Goal: Task Accomplishment & Management: Use online tool/utility

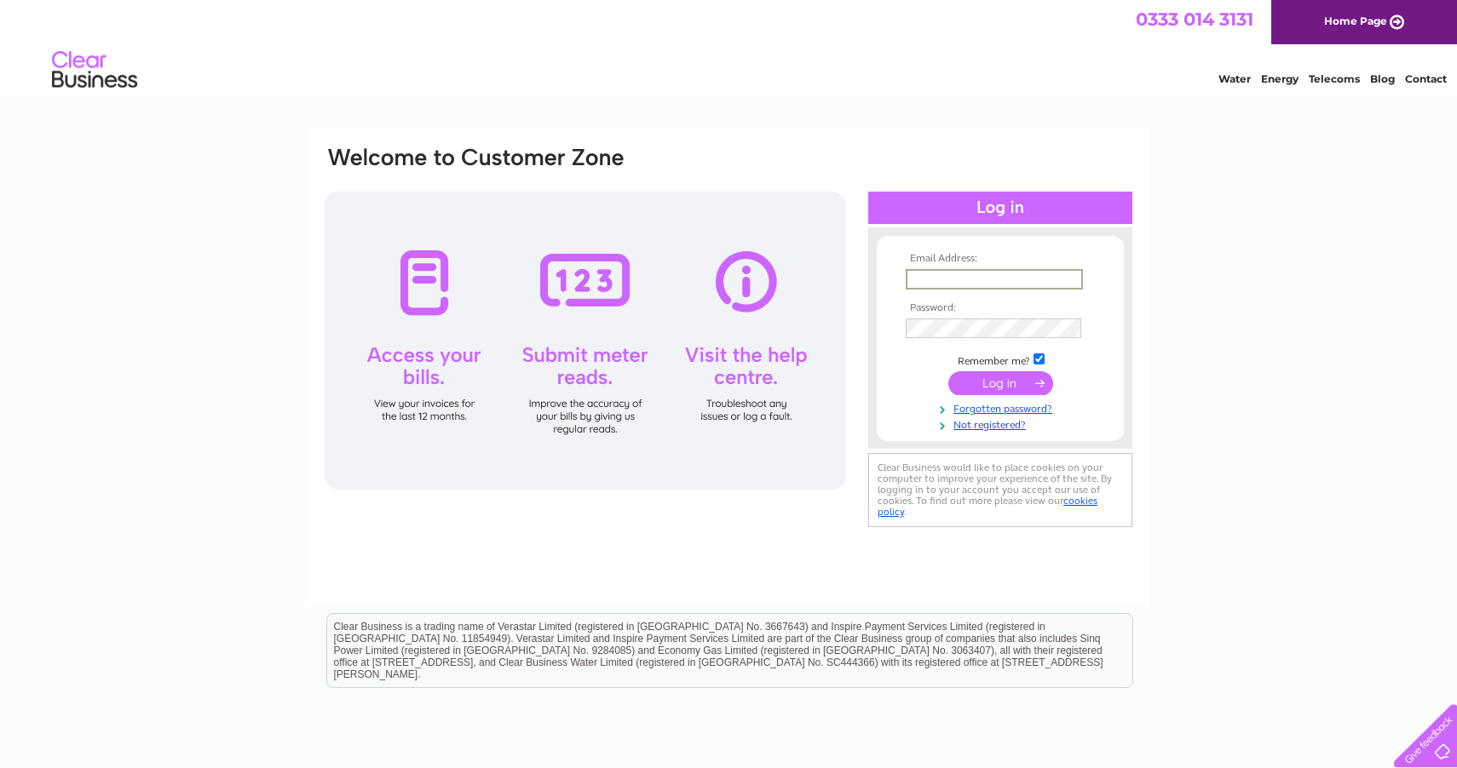
type input "accounts@pipeserv.co.uk"
click at [994, 378] on input "submit" at bounding box center [1000, 382] width 105 height 24
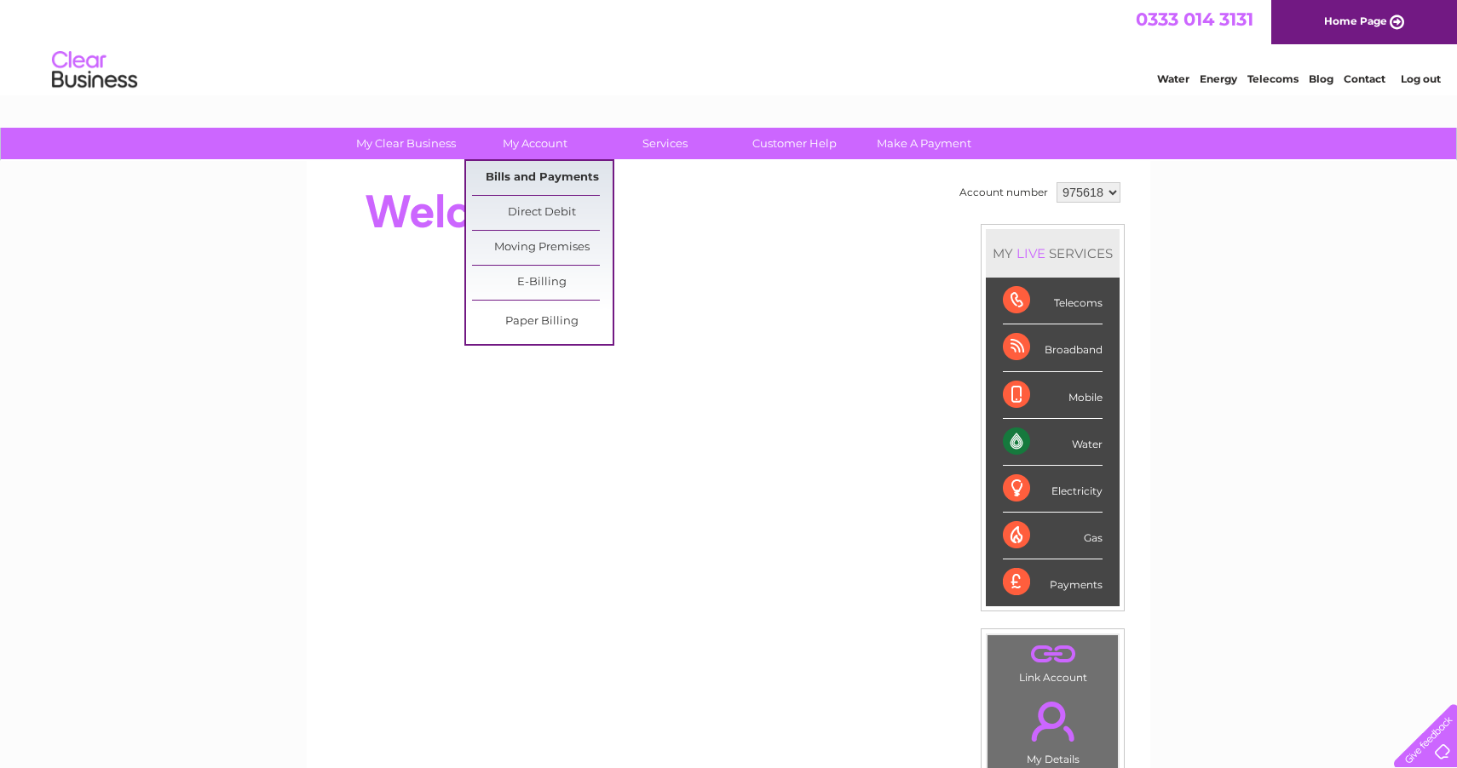
click at [532, 178] on link "Bills and Payments" at bounding box center [542, 178] width 141 height 34
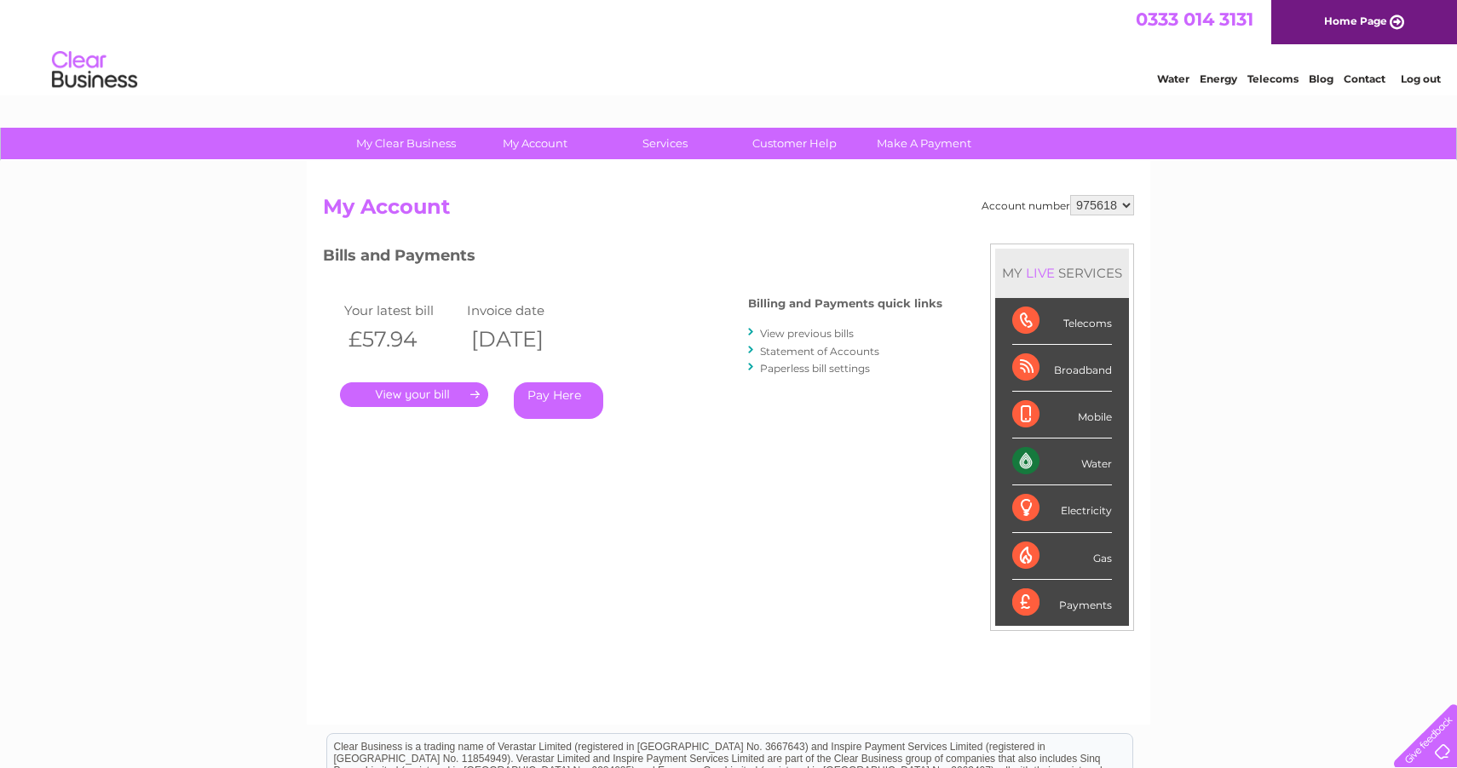
click at [419, 393] on link "." at bounding box center [414, 394] width 148 height 25
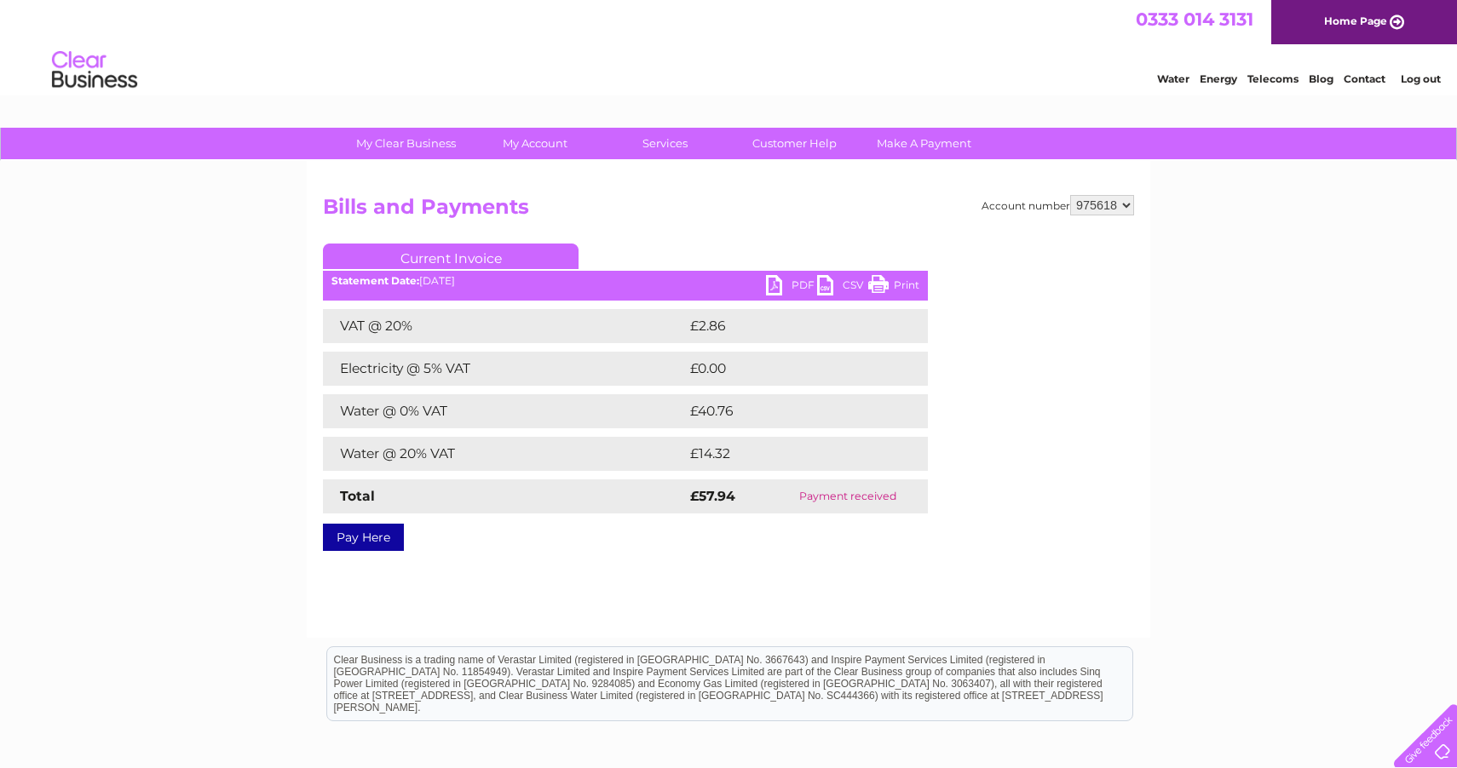
click at [779, 280] on link "PDF" at bounding box center [791, 287] width 51 height 25
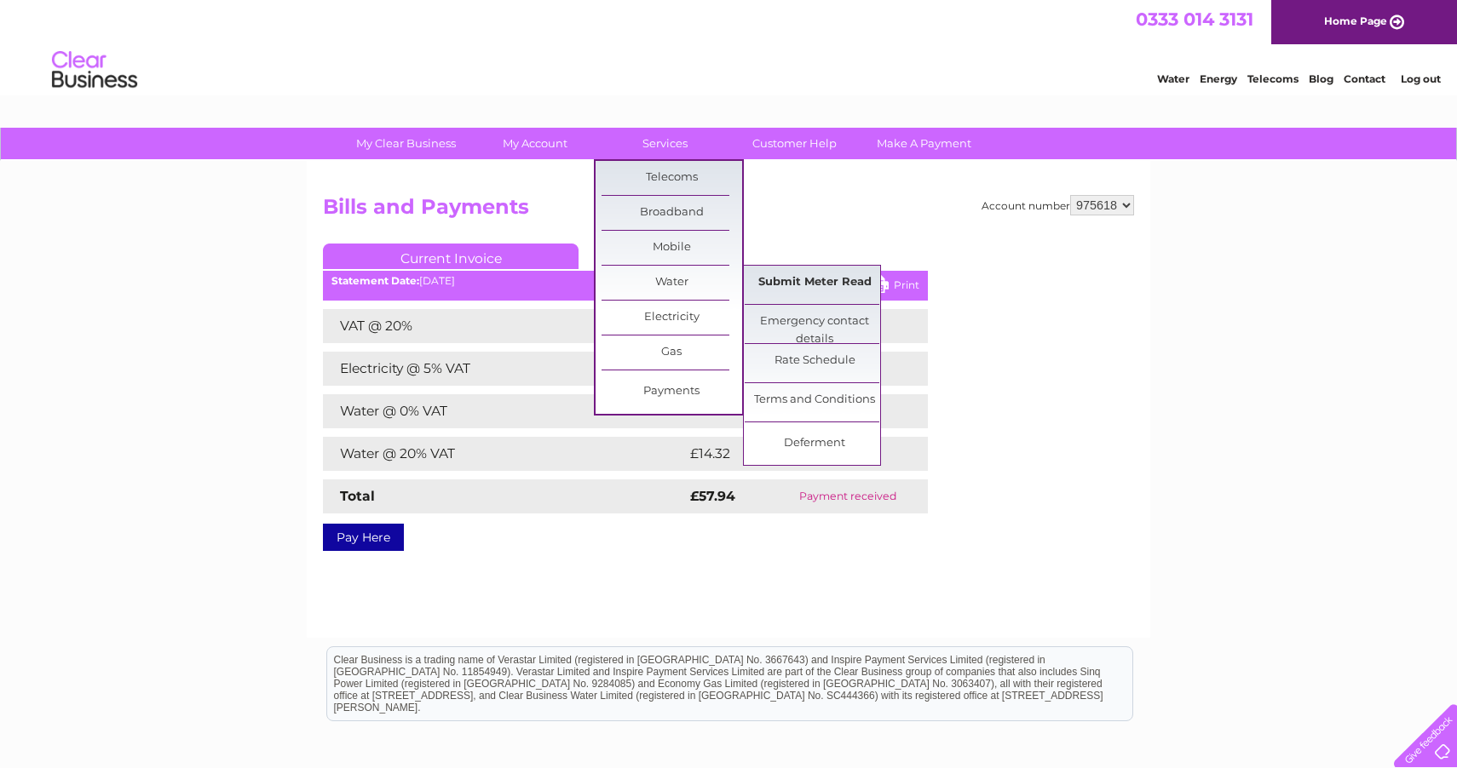
click at [806, 279] on link "Submit Meter Read" at bounding box center [814, 283] width 141 height 34
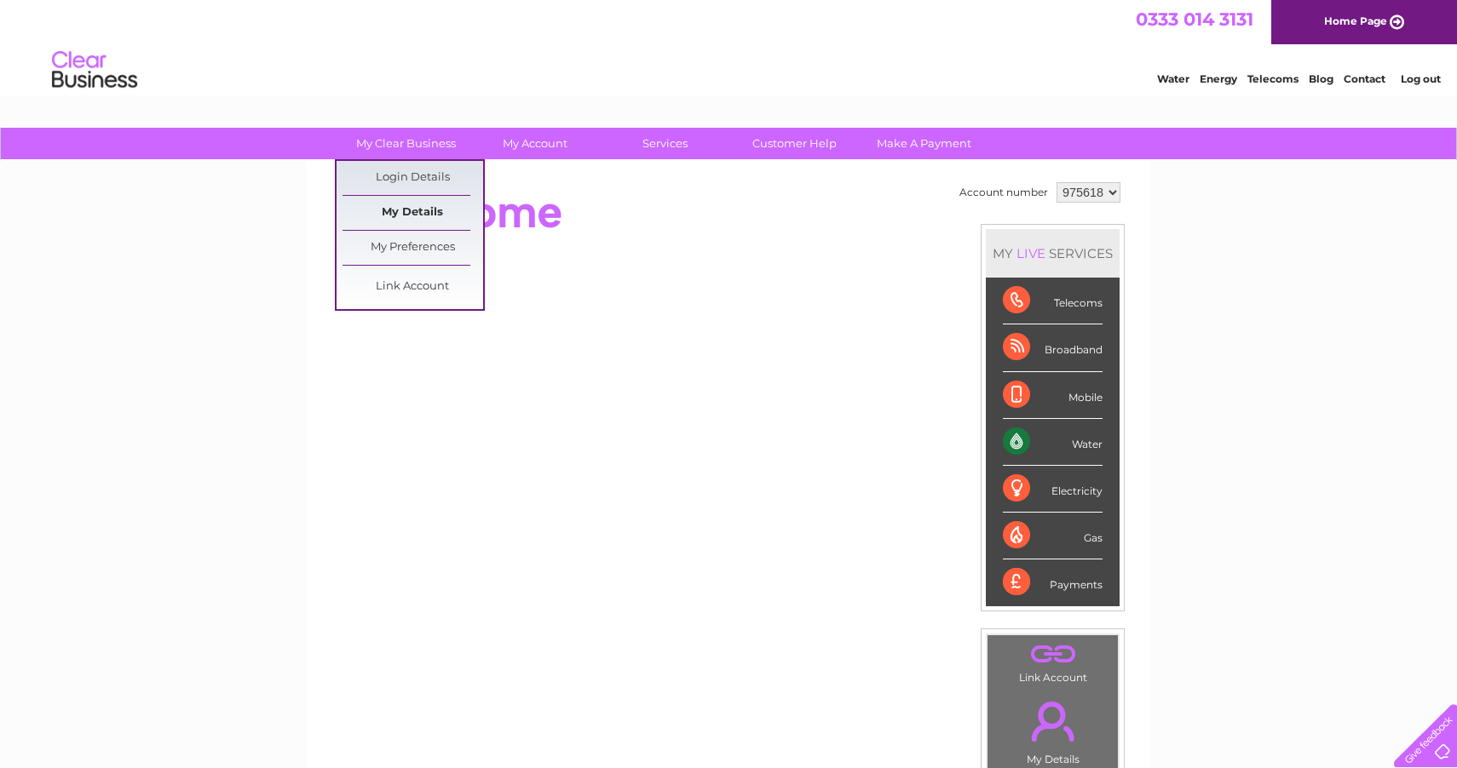
click at [389, 211] on link "My Details" at bounding box center [412, 213] width 141 height 34
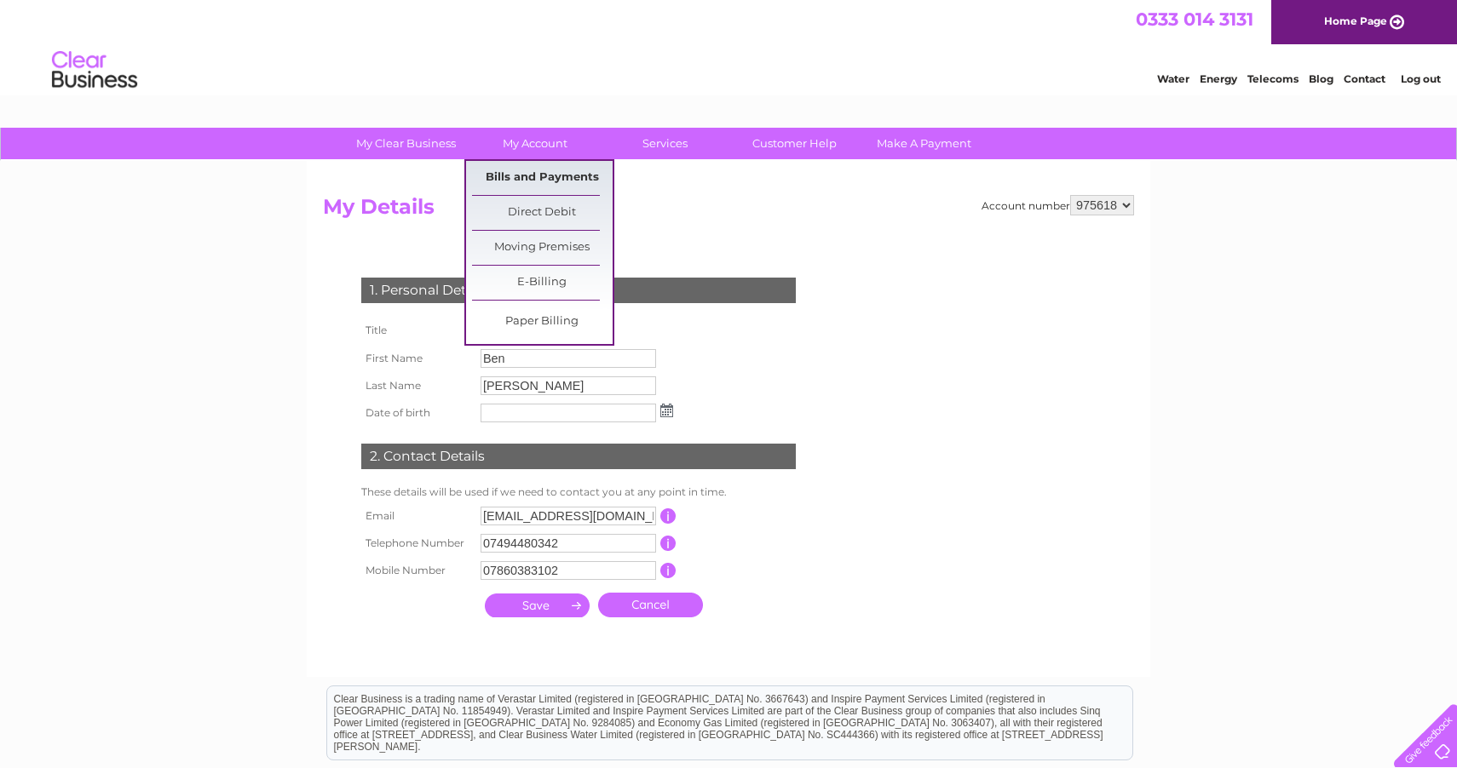
click at [520, 171] on link "Bills and Payments" at bounding box center [542, 178] width 141 height 34
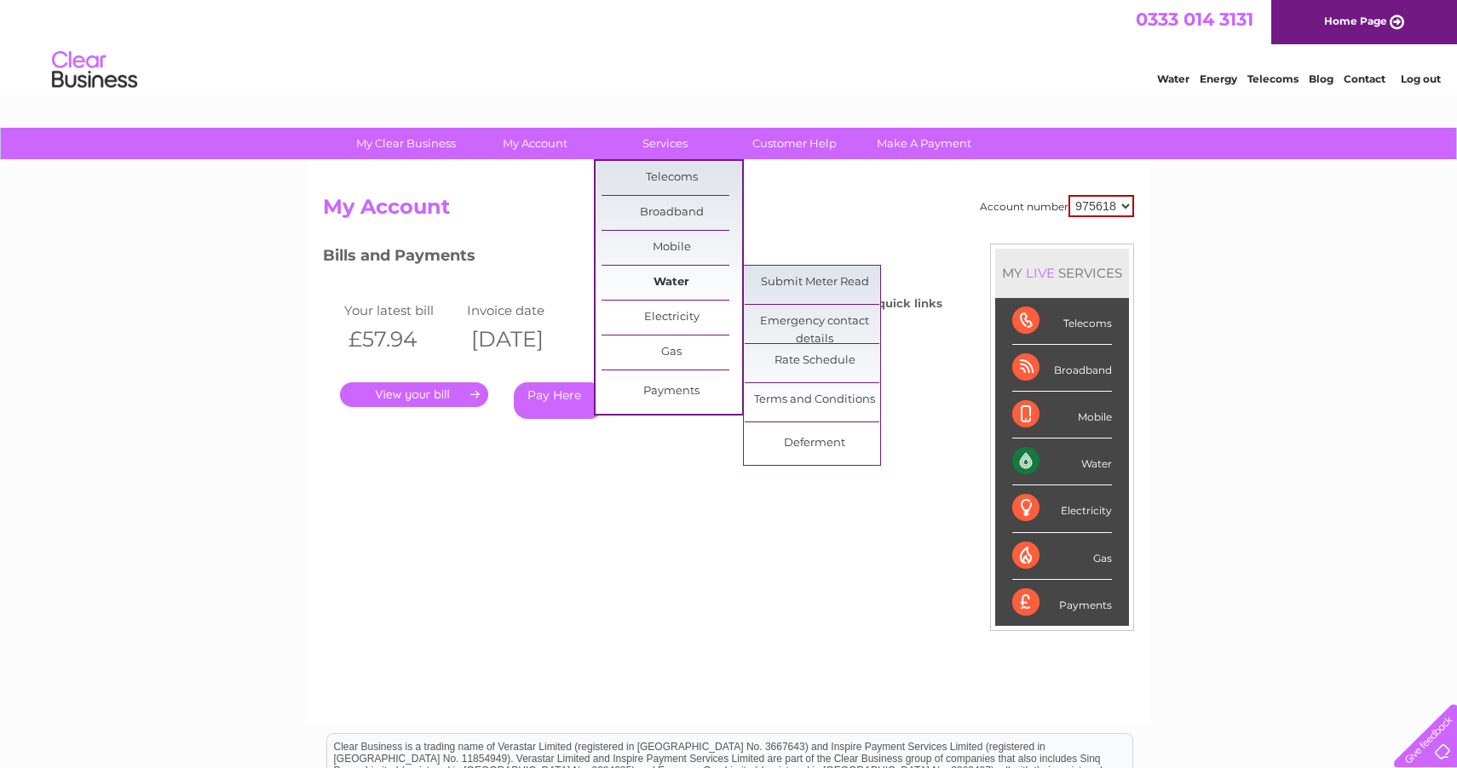
click at [675, 287] on link "Water" at bounding box center [671, 283] width 141 height 34
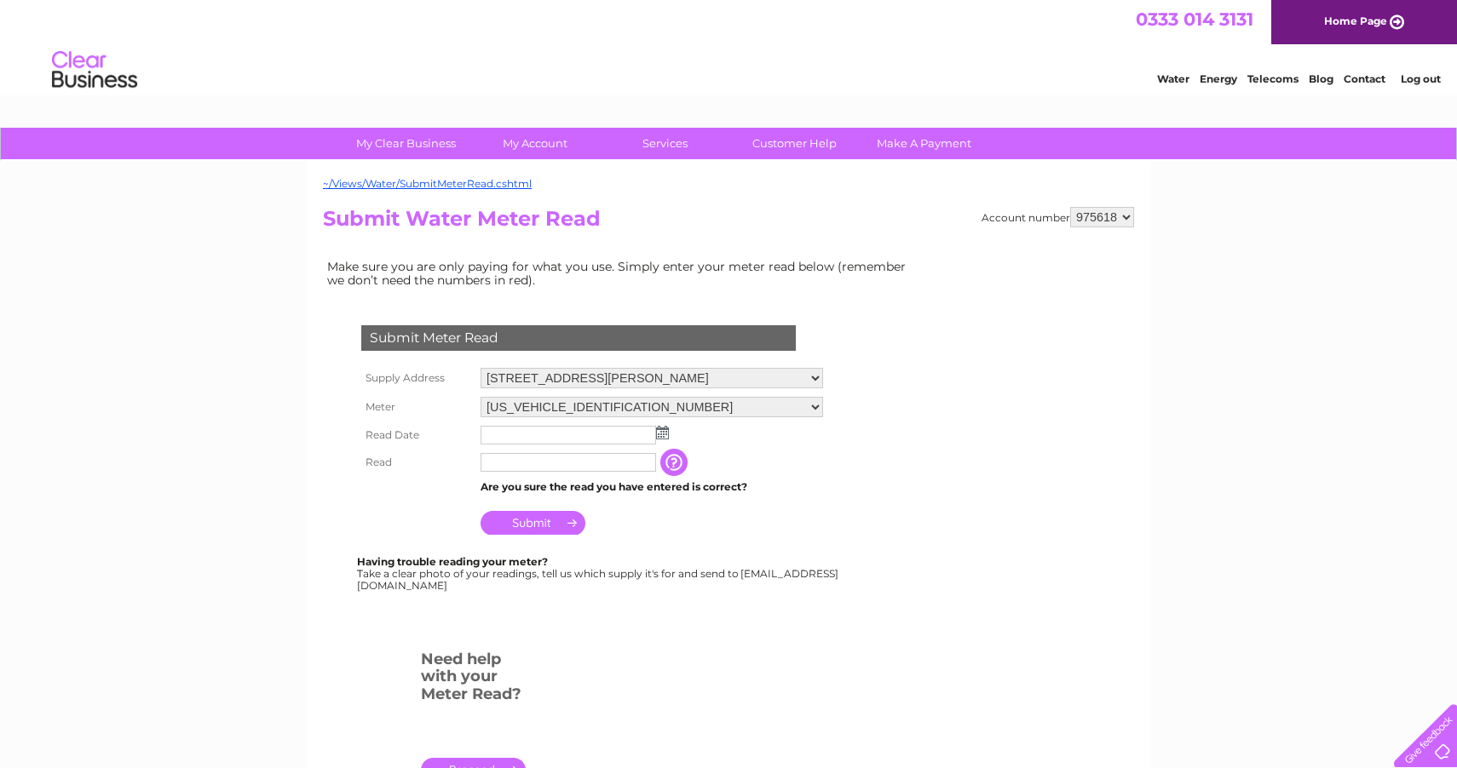
click at [509, 432] on input "text" at bounding box center [567, 435] width 175 height 19
click at [663, 428] on img at bounding box center [664, 434] width 13 height 14
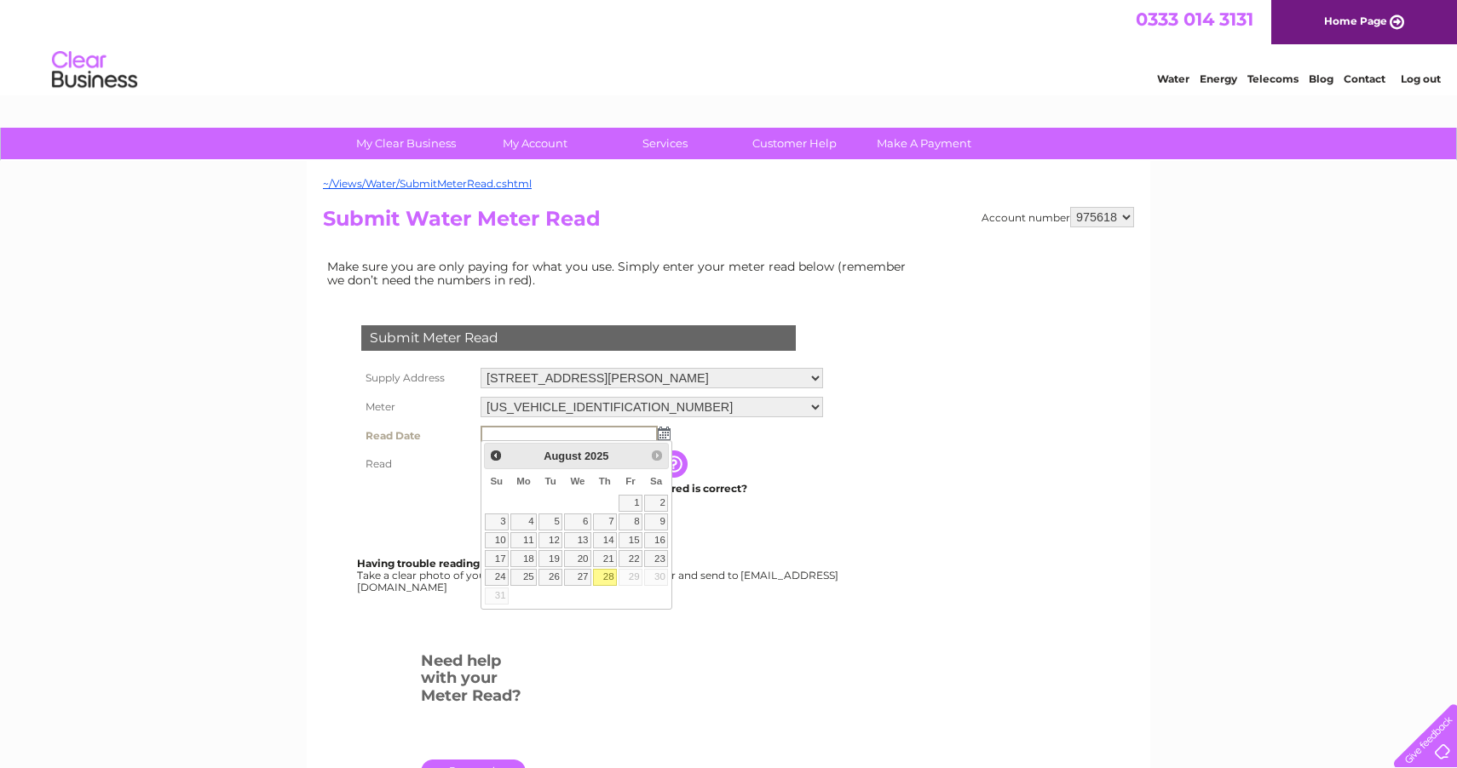
click at [606, 574] on link "28" at bounding box center [605, 577] width 24 height 17
type input "2025/08/28"
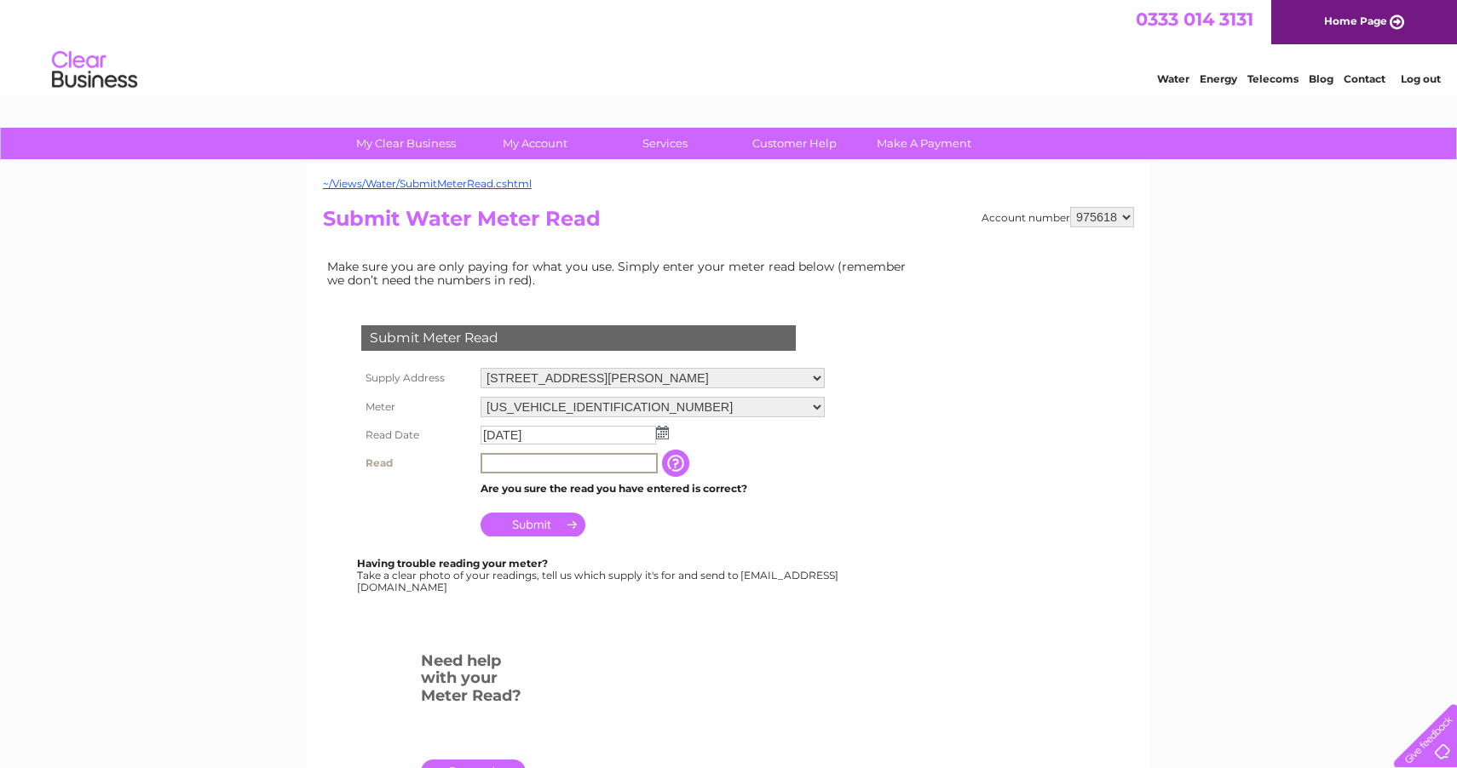
click at [511, 459] on input "text" at bounding box center [568, 463] width 177 height 20
type input "353"
click at [378, 502] on th at bounding box center [416, 518] width 119 height 41
click at [527, 514] on input "Submit" at bounding box center [532, 523] width 105 height 24
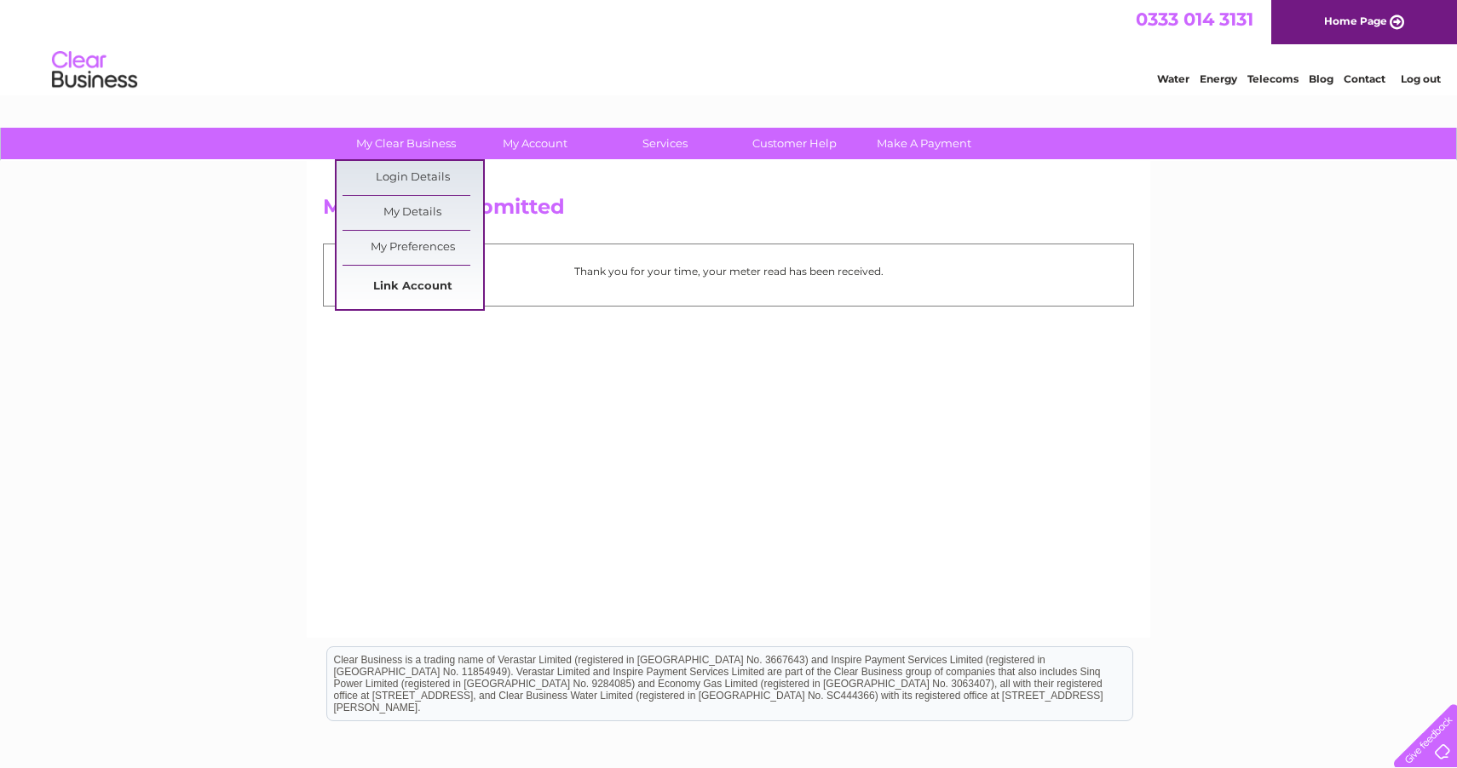
click at [427, 281] on link "Link Account" at bounding box center [412, 287] width 141 height 34
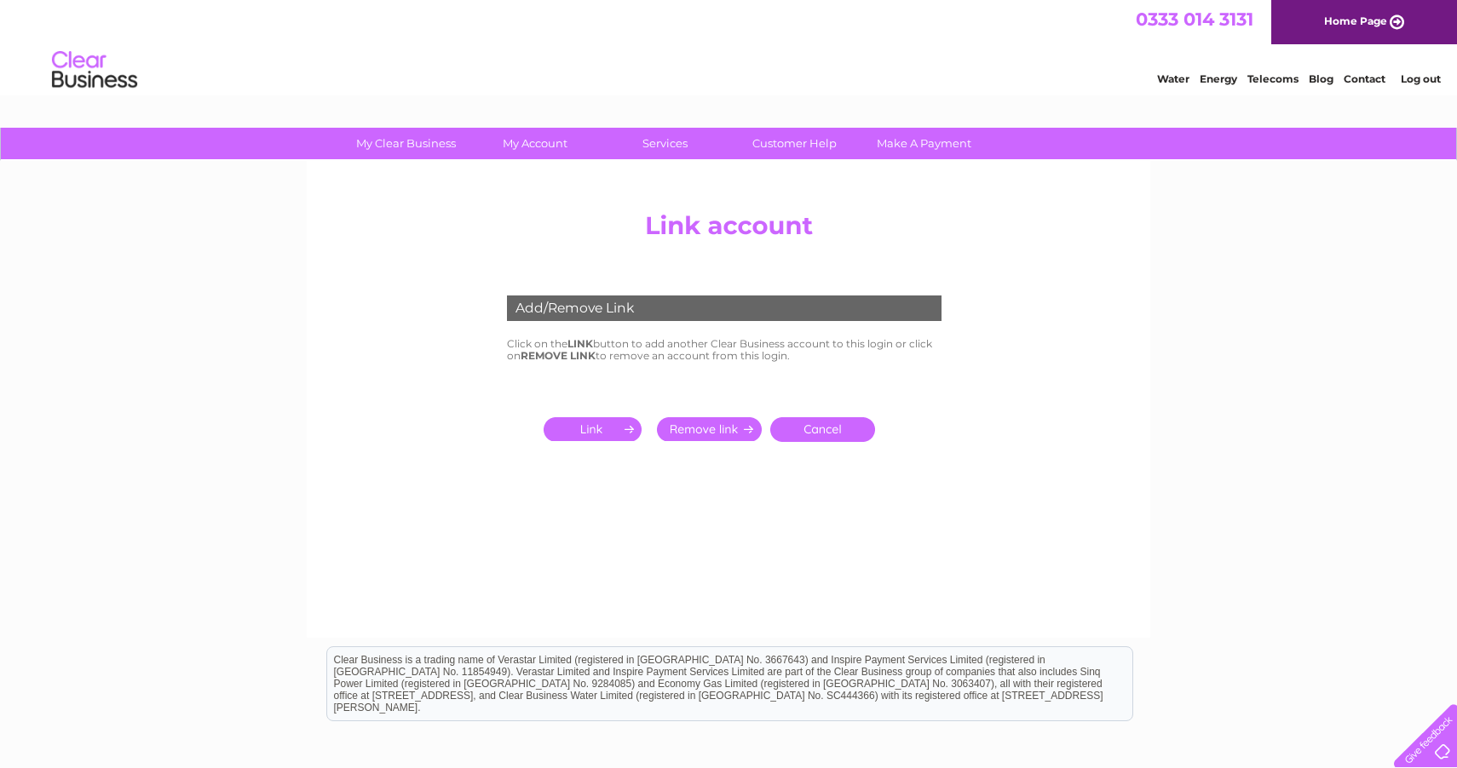
click at [583, 427] on input "submit" at bounding box center [595, 429] width 105 height 24
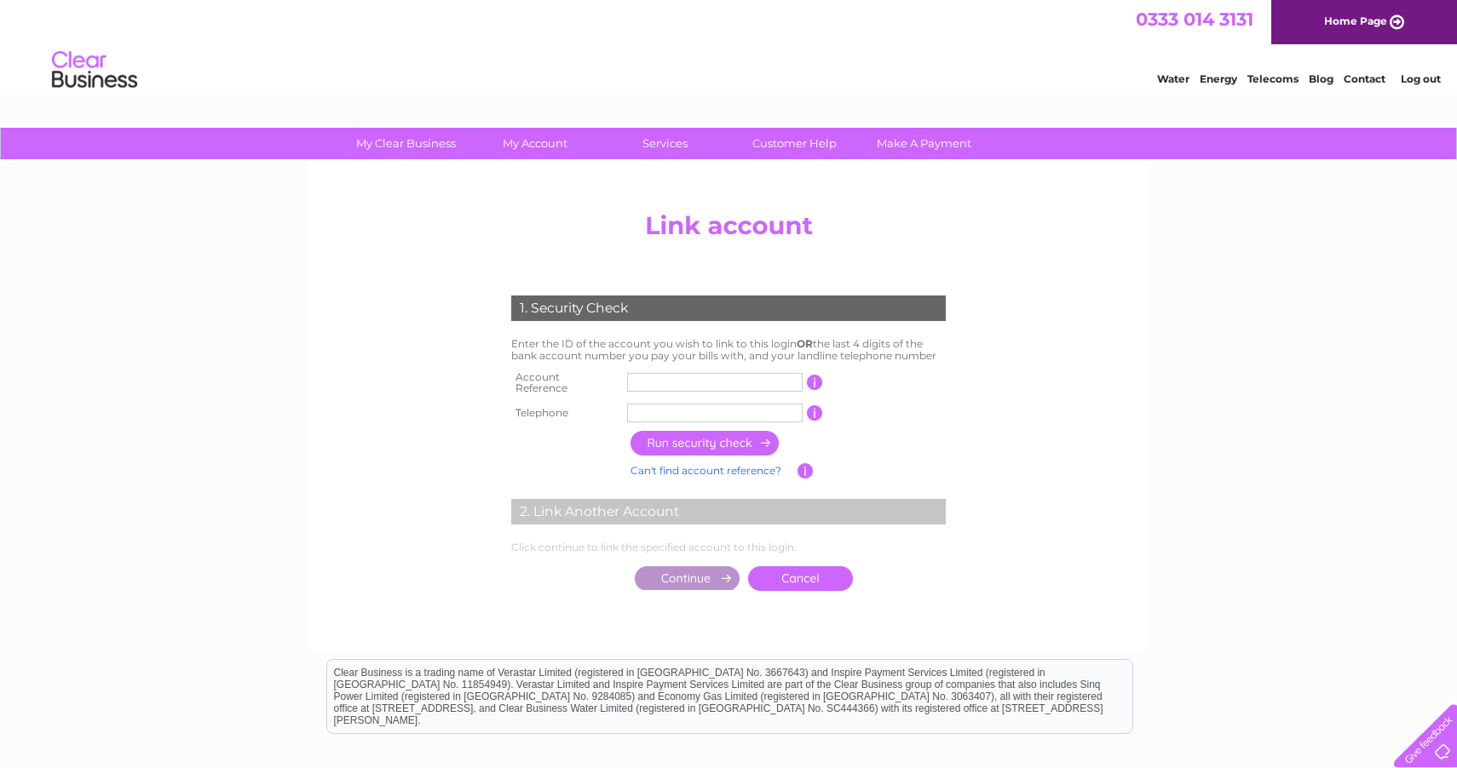
click at [665, 374] on input "text" at bounding box center [714, 382] width 175 height 19
click at [648, 376] on input "CB303235" at bounding box center [714, 382] width 175 height 19
click at [714, 382] on input "303235" at bounding box center [714, 382] width 175 height 19
type input "30323544"
click at [643, 406] on input "text" at bounding box center [714, 413] width 175 height 19
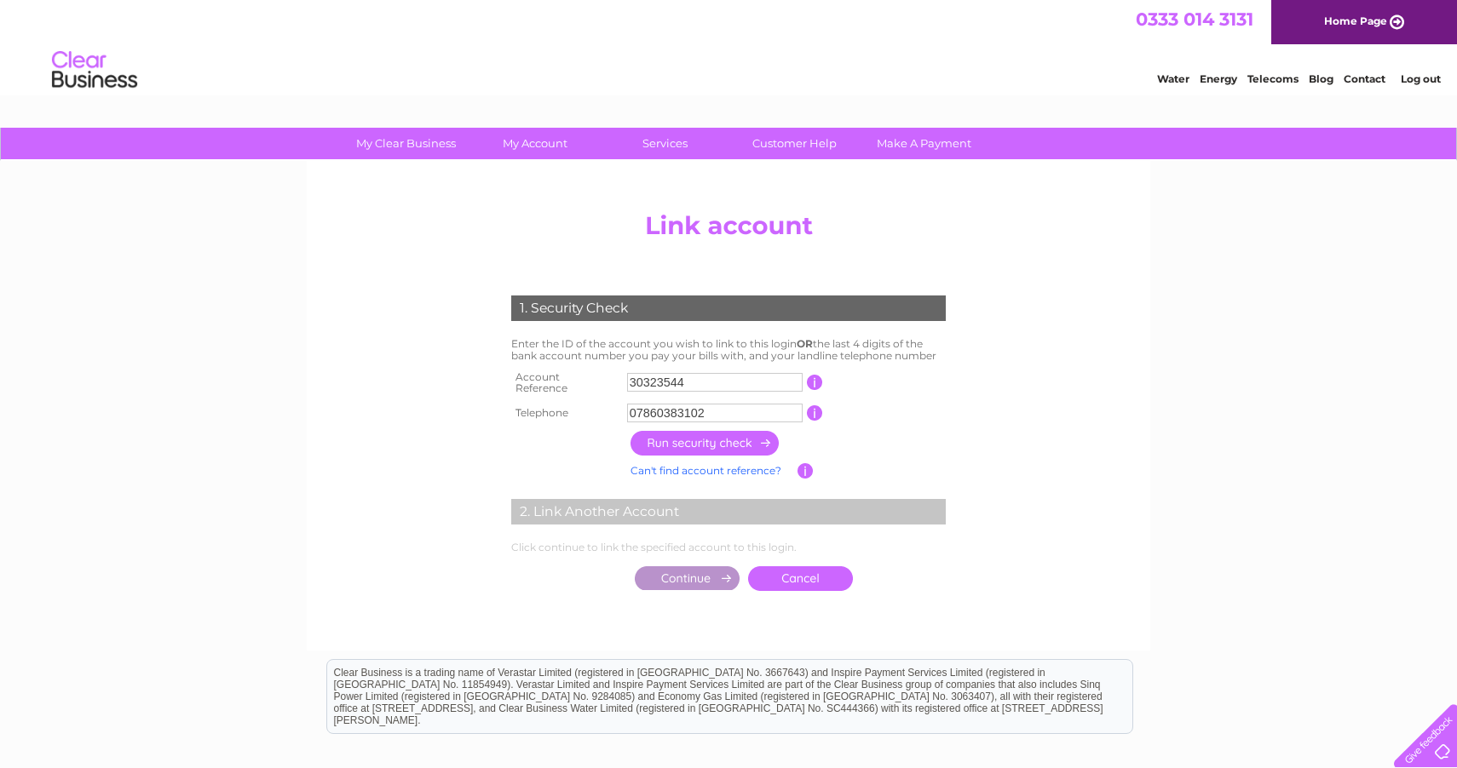
type input "07860383102"
click at [707, 434] on input "button" at bounding box center [705, 443] width 150 height 25
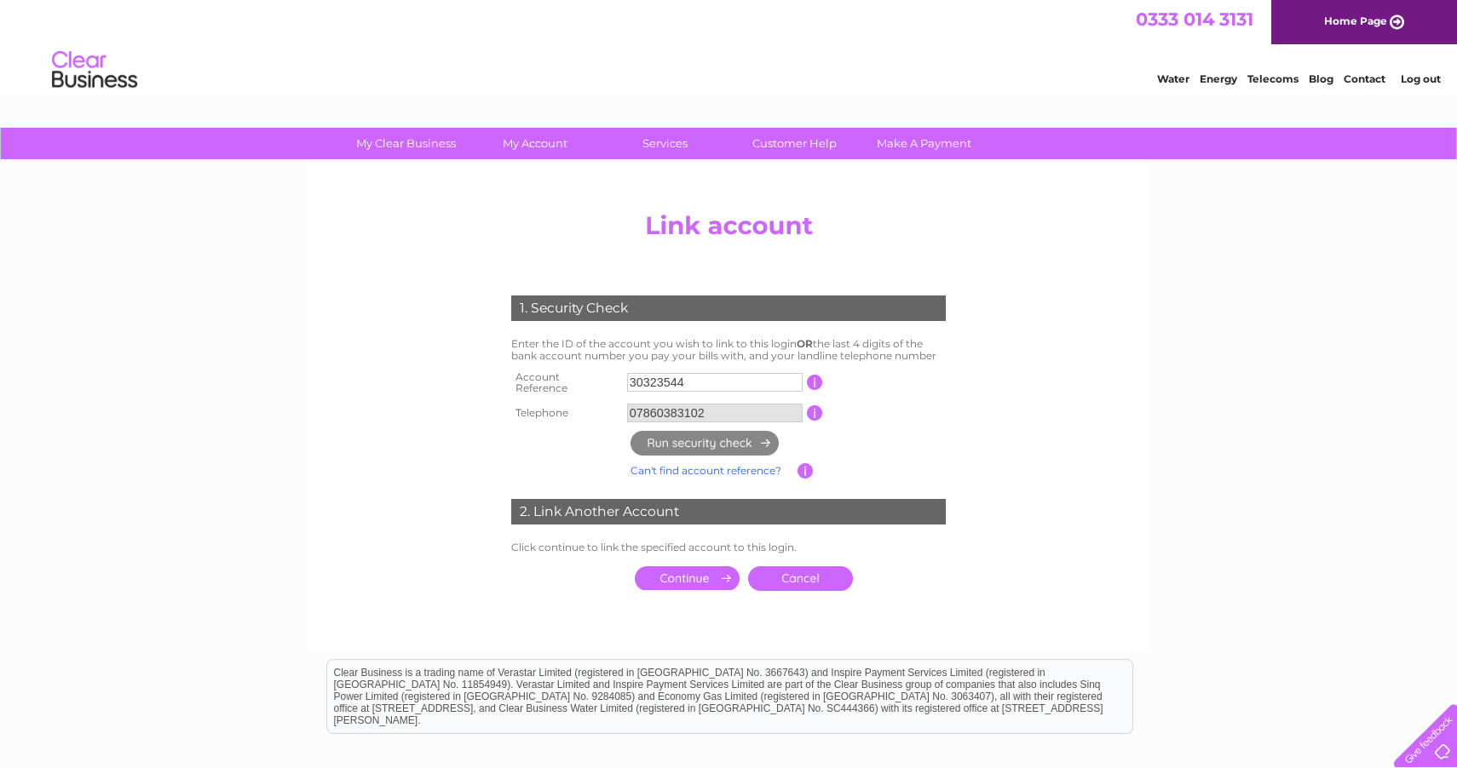
click at [689, 567] on input "submit" at bounding box center [687, 578] width 105 height 24
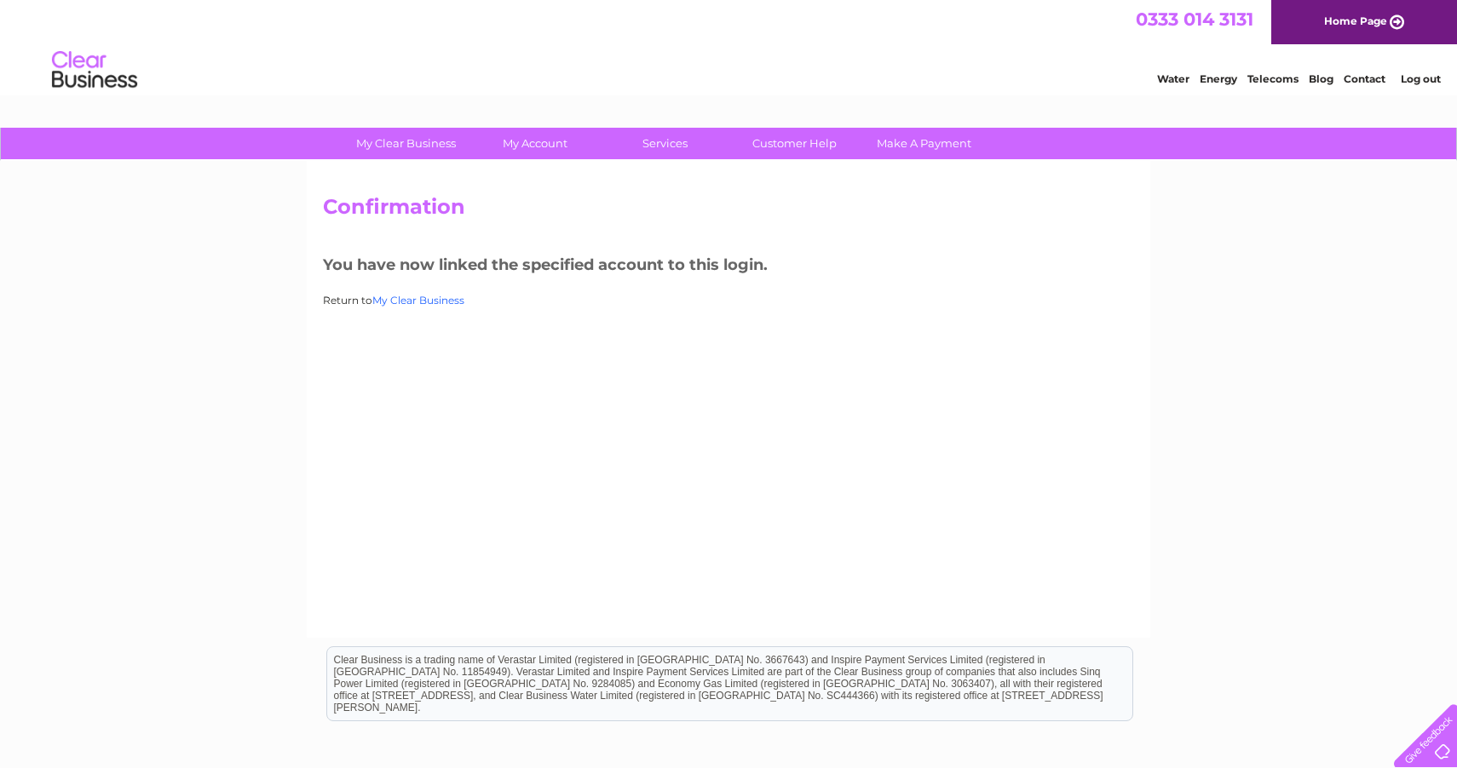
click at [429, 300] on link "My Clear Business" at bounding box center [418, 300] width 92 height 13
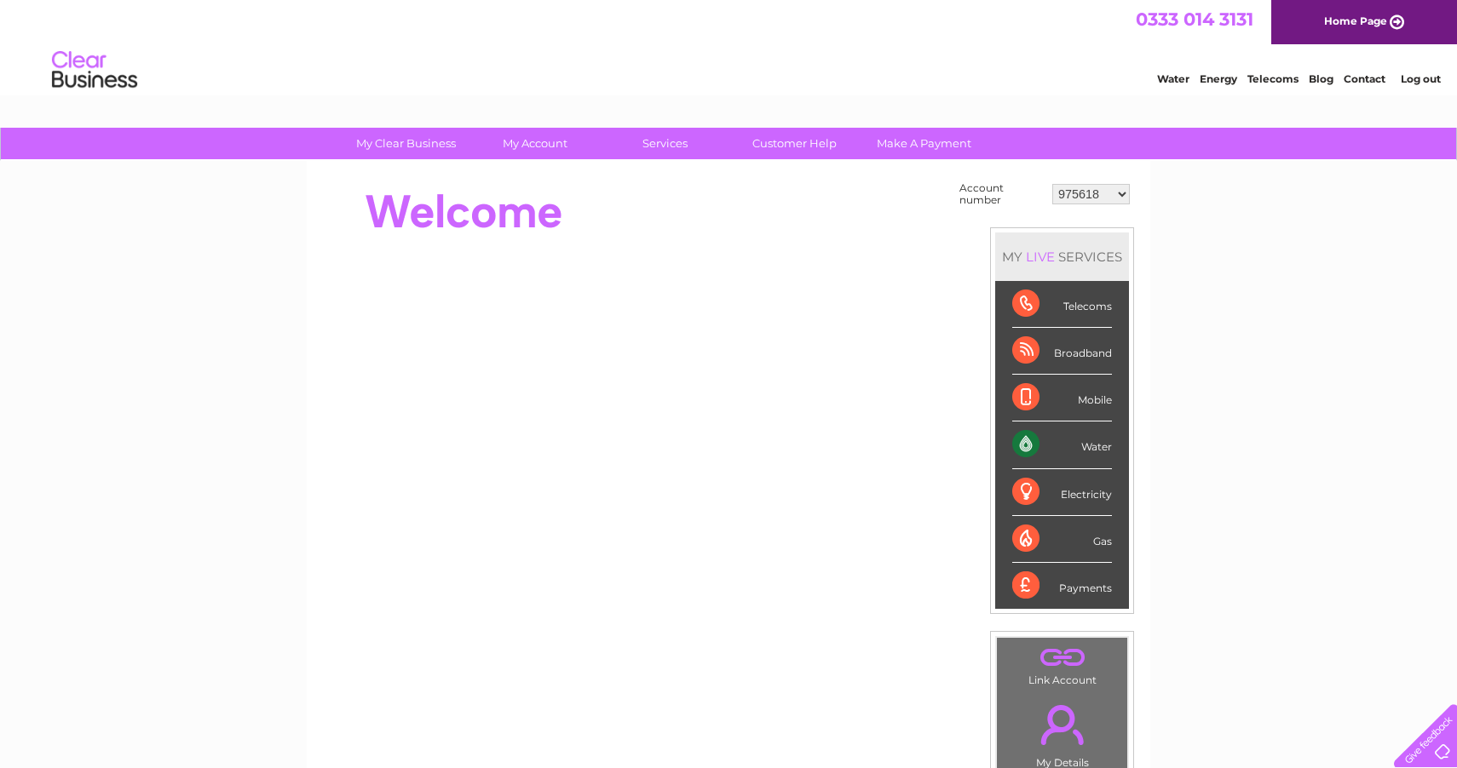
select select "30323544"
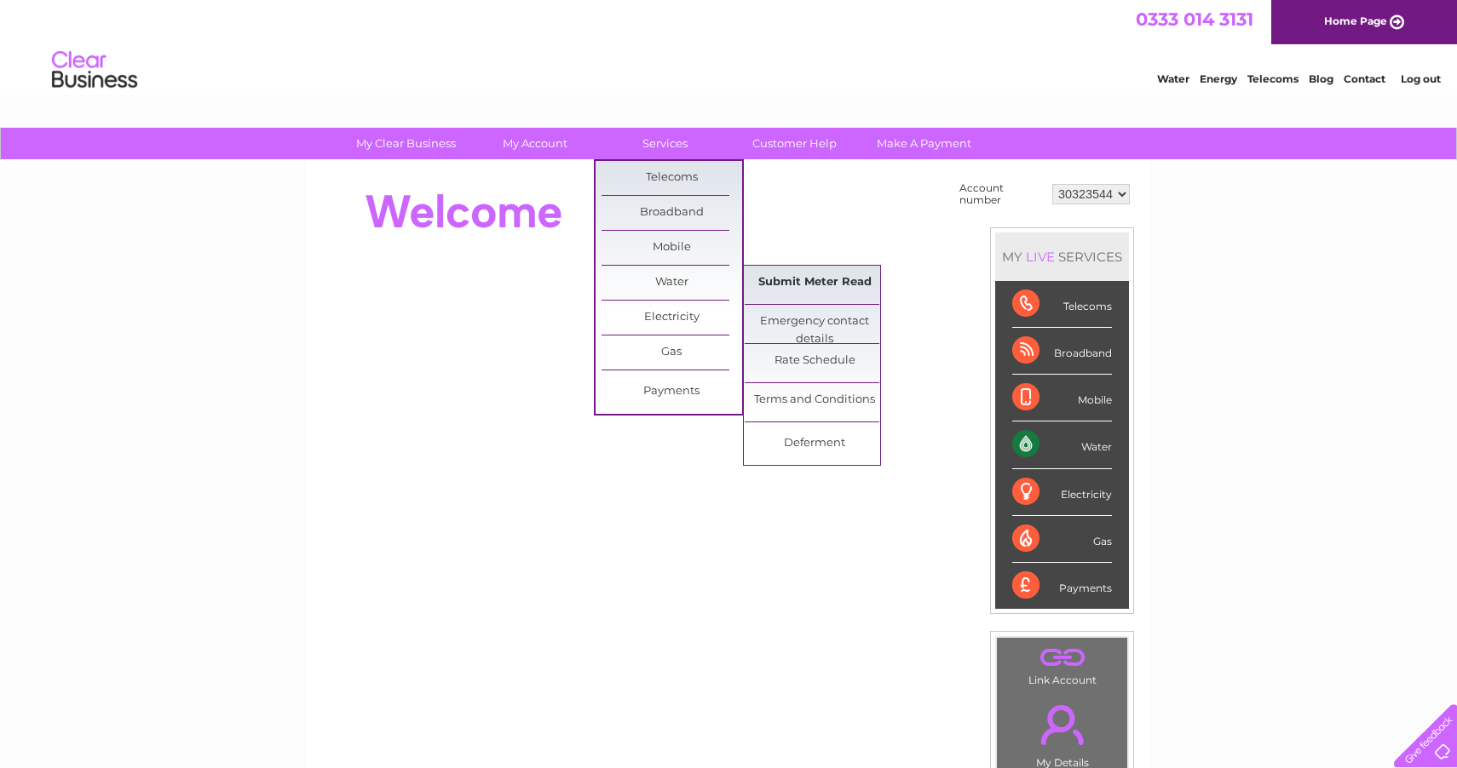
click at [784, 278] on link "Submit Meter Read" at bounding box center [814, 283] width 141 height 34
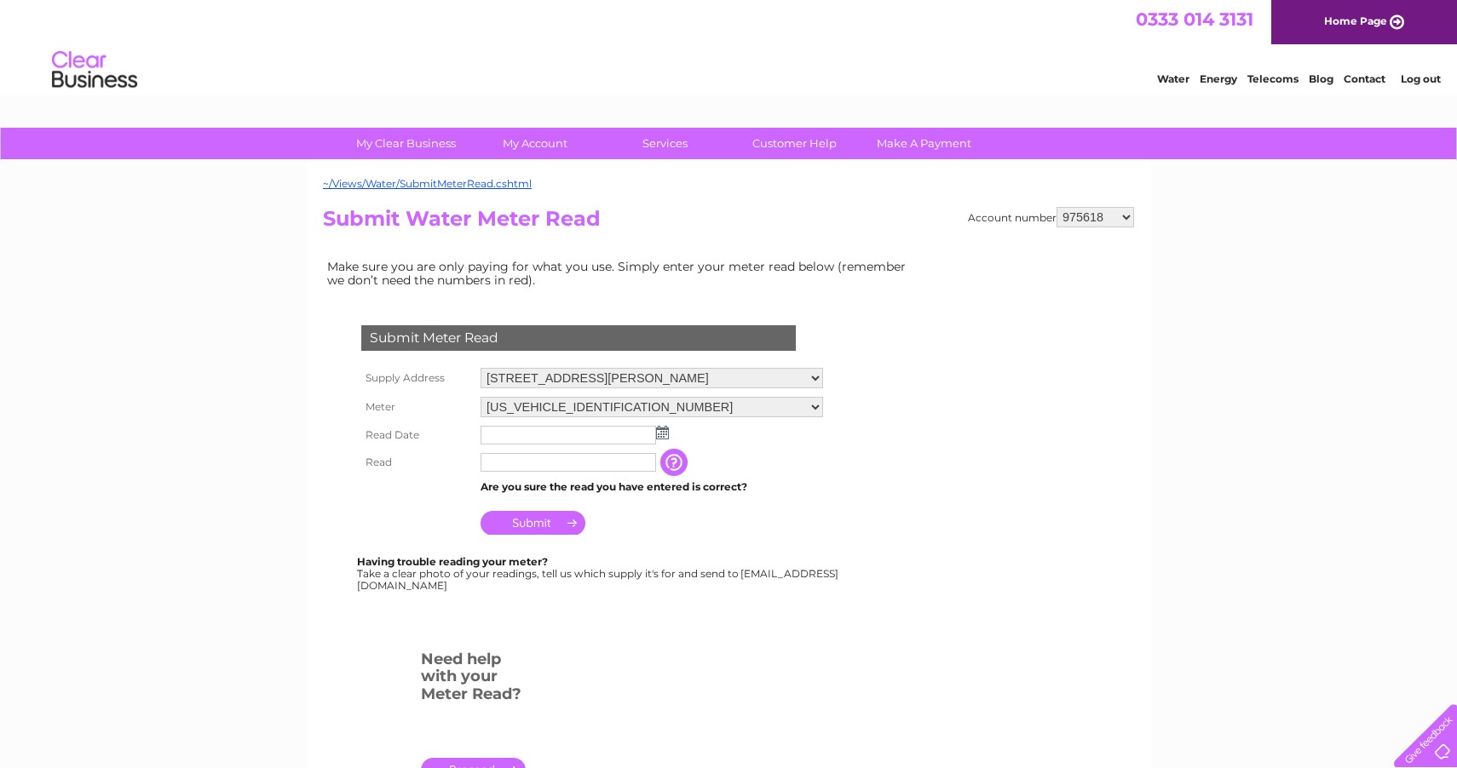
select select "30323544"
click at [525, 432] on input "text" at bounding box center [567, 435] width 175 height 19
click at [664, 430] on img at bounding box center [662, 433] width 13 height 14
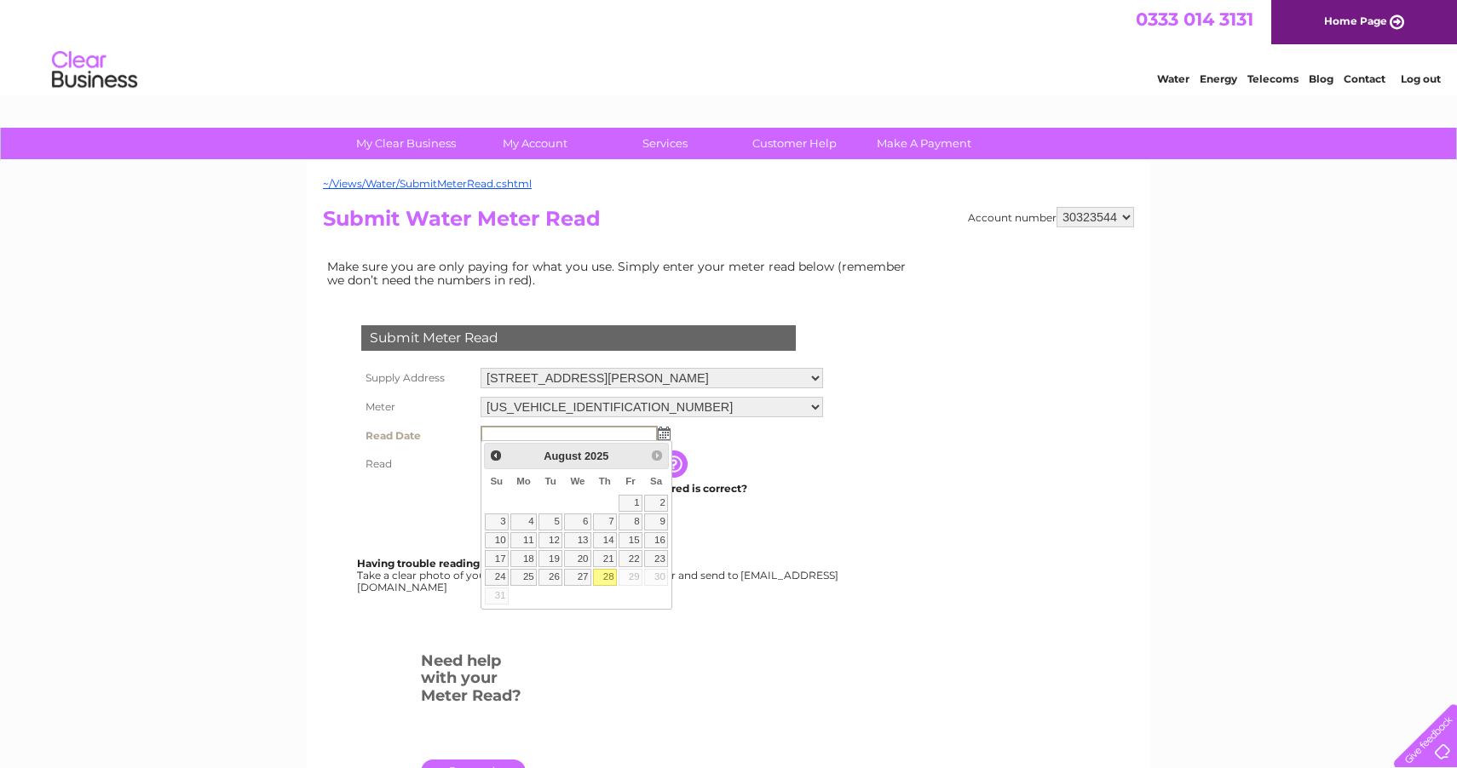
click at [605, 578] on link "28" at bounding box center [605, 577] width 24 height 17
type input "2025/08/28"
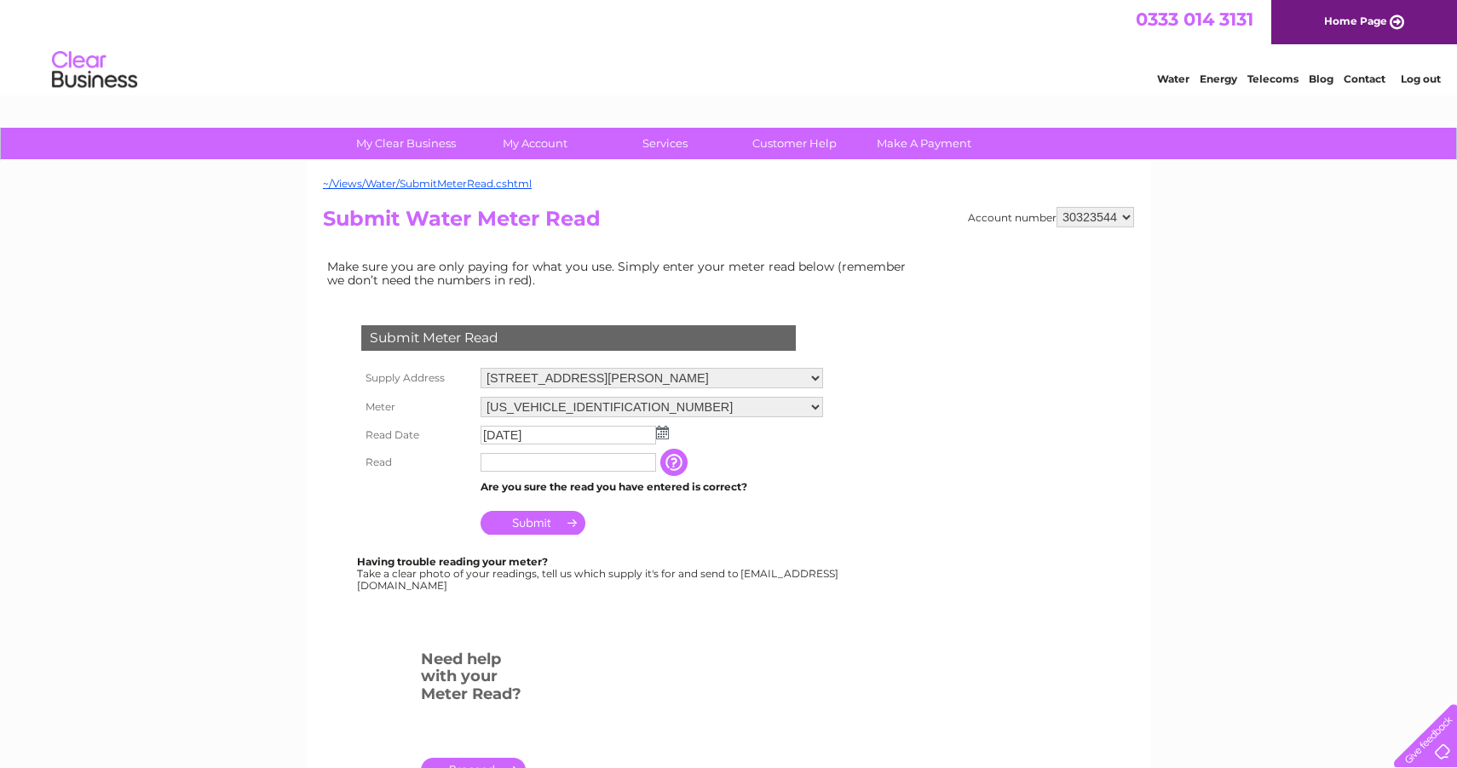
click at [503, 466] on input "text" at bounding box center [567, 462] width 175 height 19
type input "135"
click at [528, 518] on input "Submit" at bounding box center [532, 523] width 105 height 24
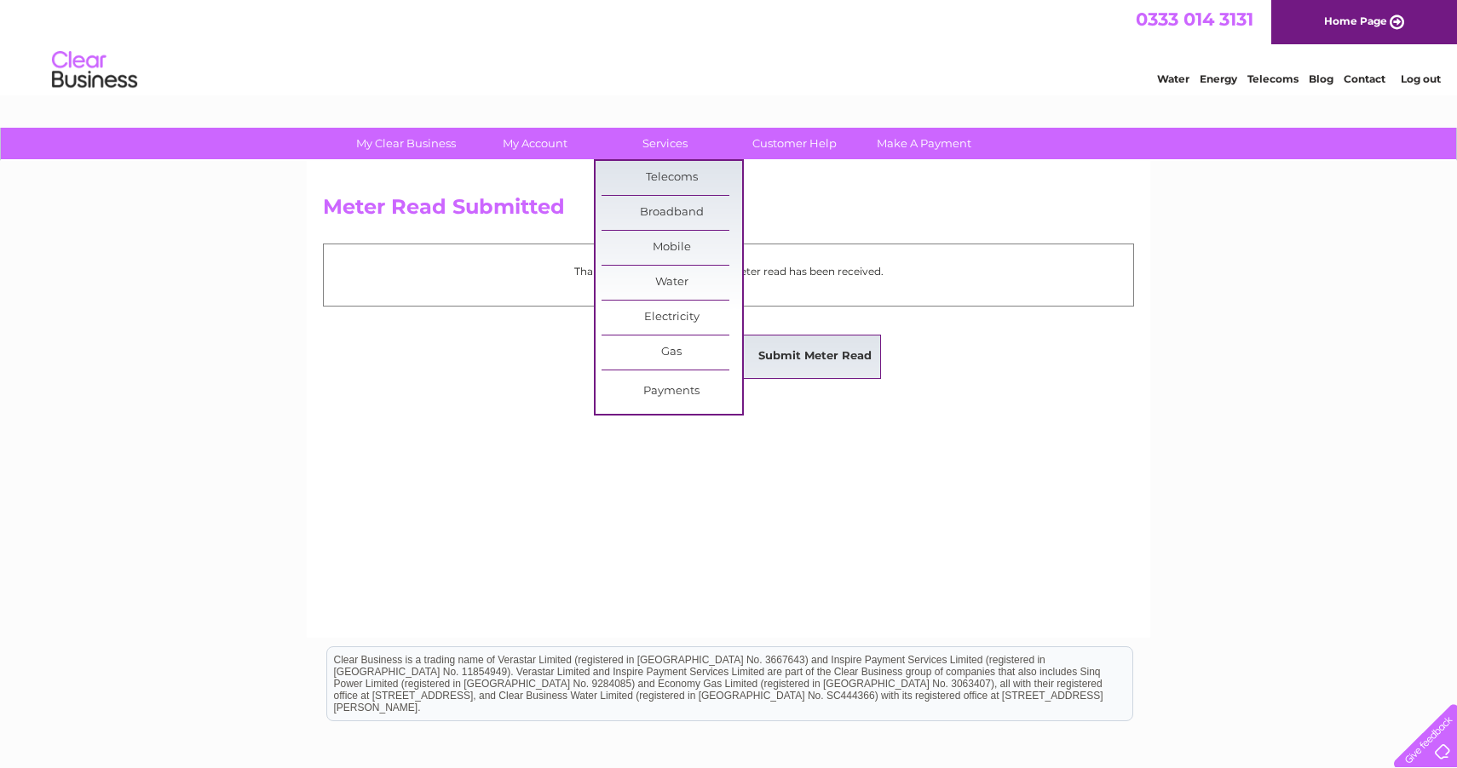
click at [795, 349] on link "Submit Meter Read" at bounding box center [814, 357] width 141 height 34
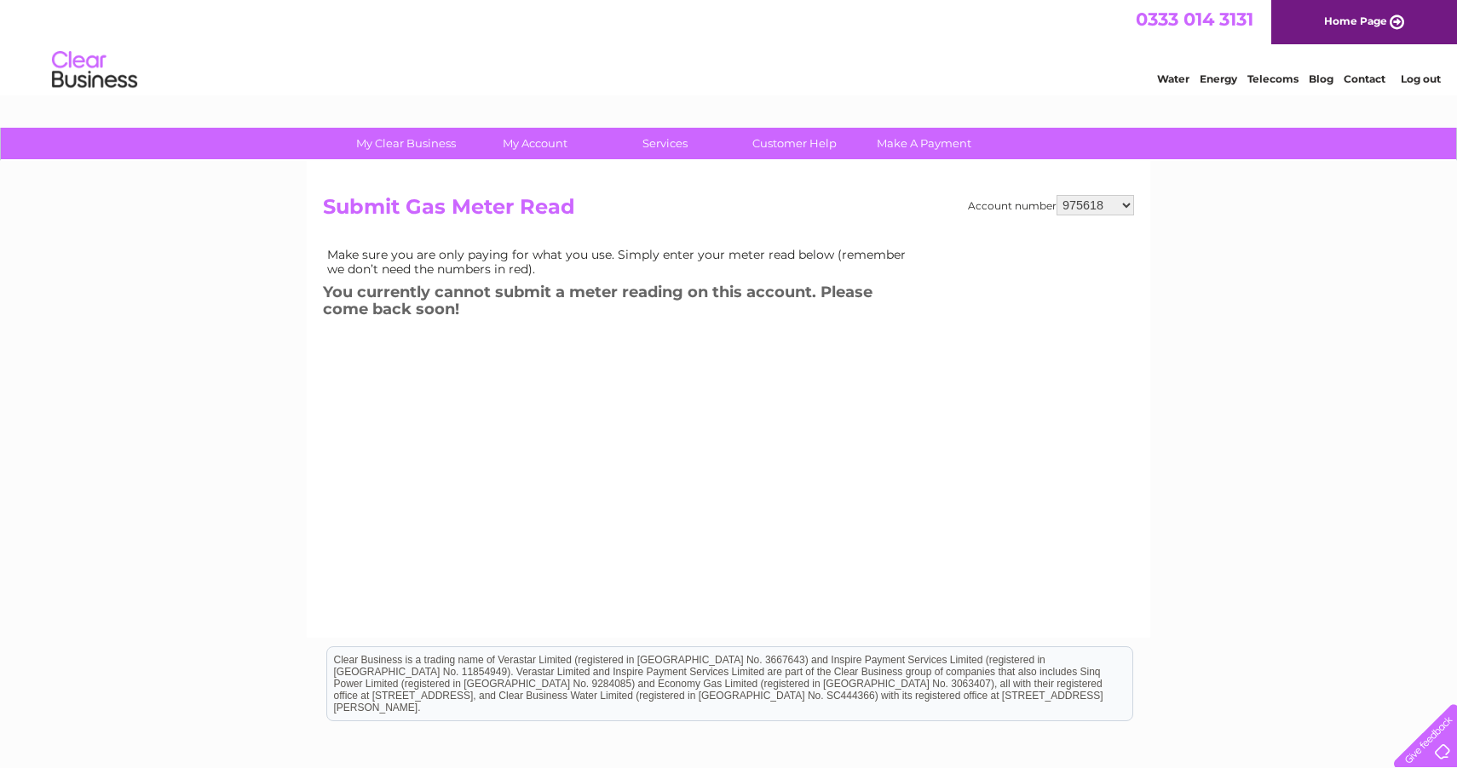
select select "30323544"
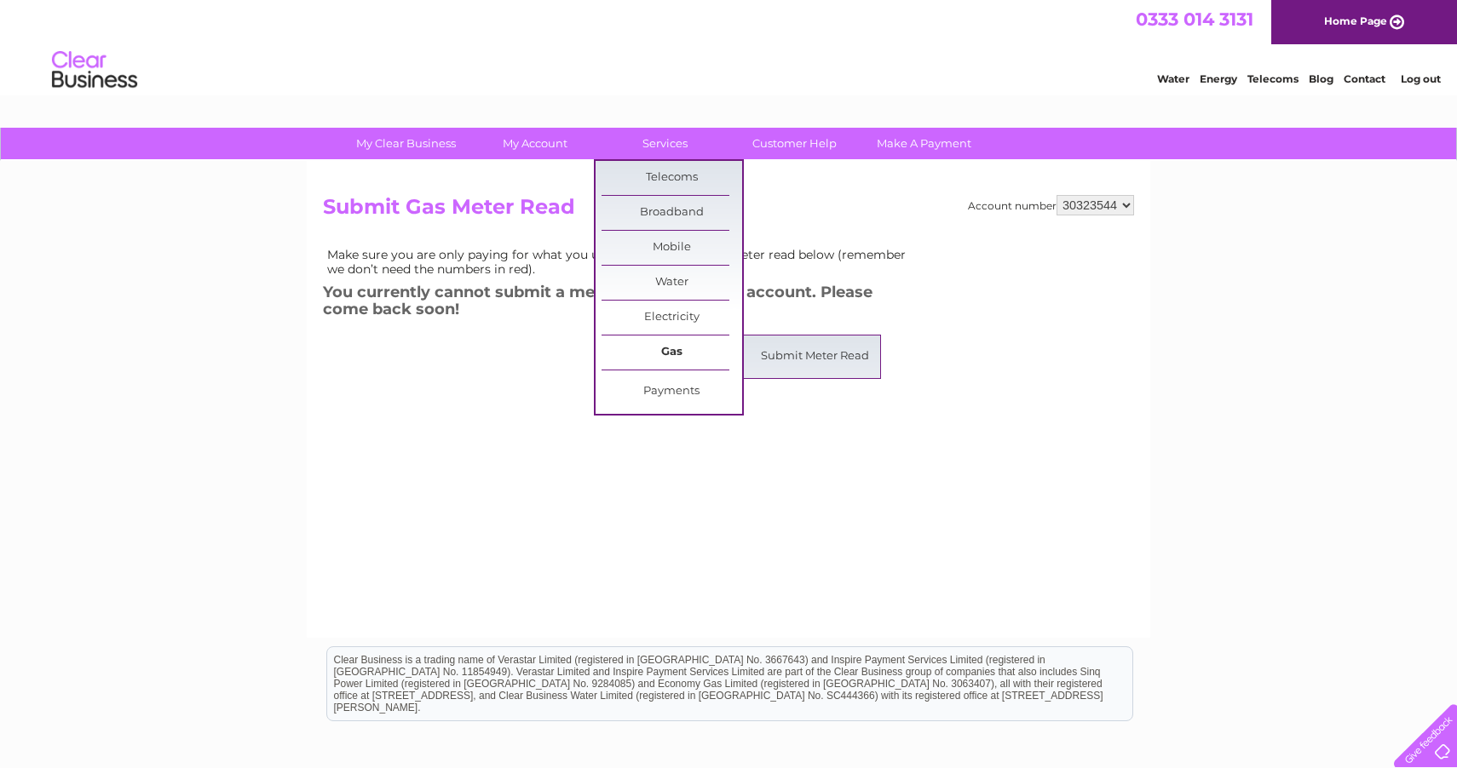
click at [669, 348] on link "Gas" at bounding box center [671, 353] width 141 height 34
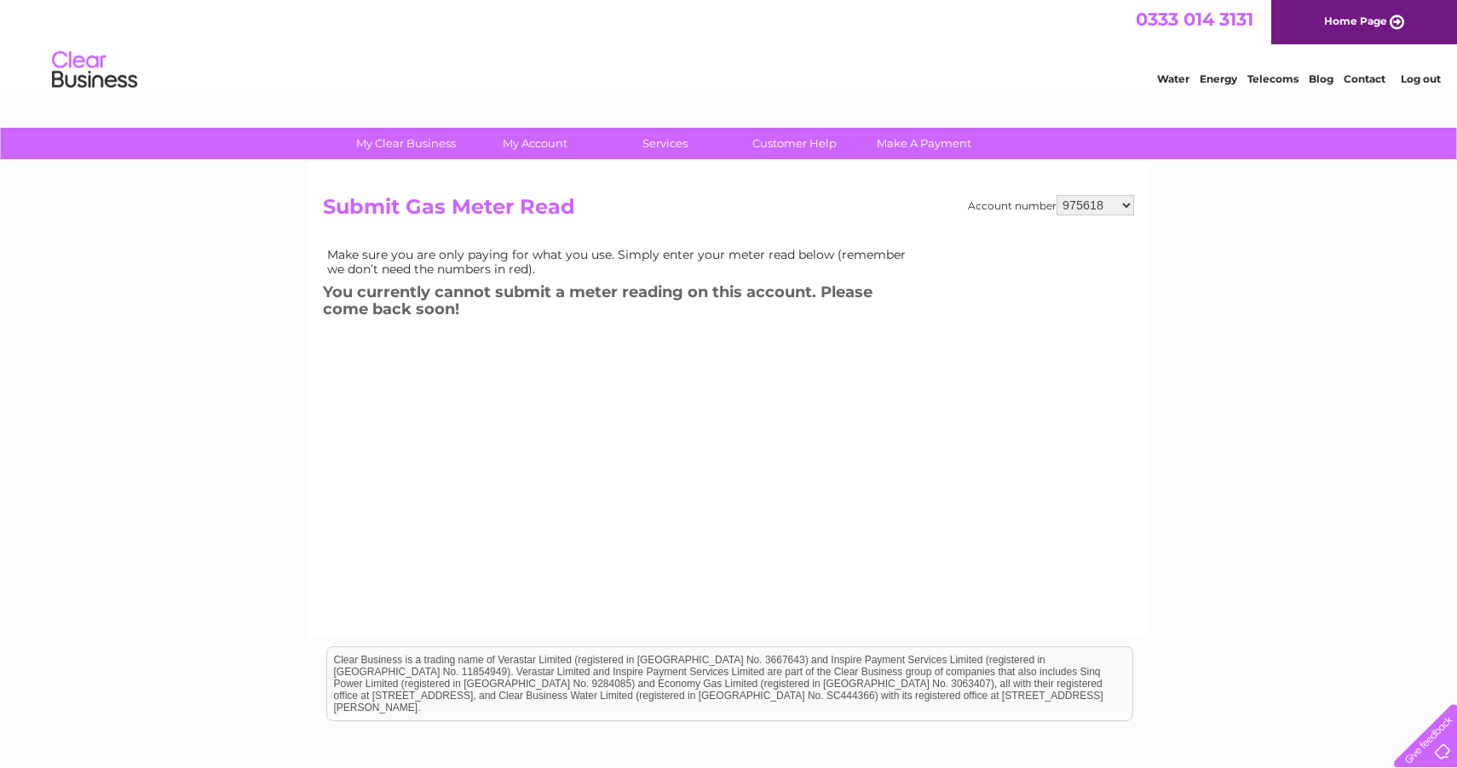
select select "30323544"
click at [1221, 83] on link "Energy" at bounding box center [1217, 78] width 37 height 13
